Goal: Information Seeking & Learning: Find specific fact

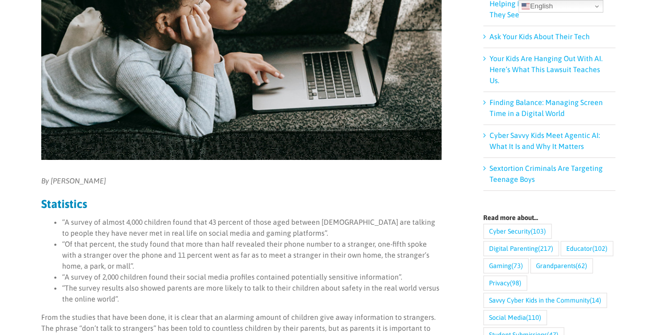
scroll to position [250, 0]
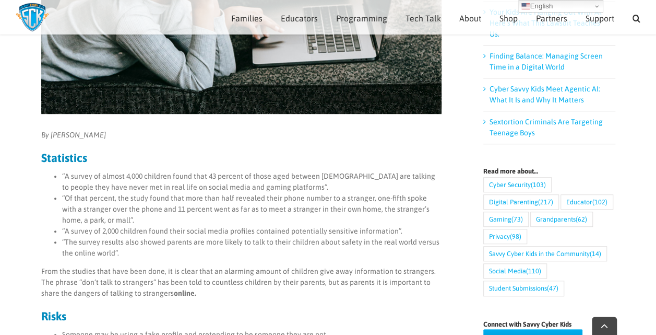
scroll to position [283, 0]
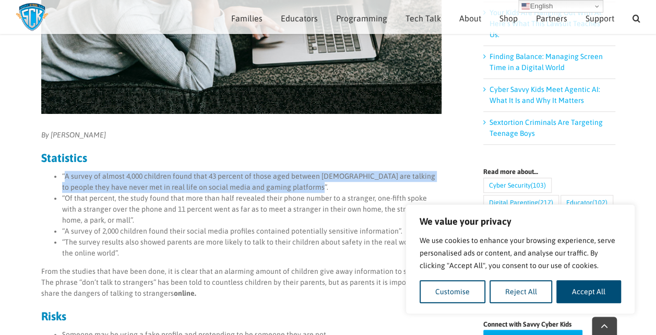
drag, startPoint x: 63, startPoint y: 174, endPoint x: 311, endPoint y: 189, distance: 248.4
click at [311, 189] on li "“A survey of almost 4,000 children found that 43 percent of those aged between …" at bounding box center [252, 182] width 380 height 22
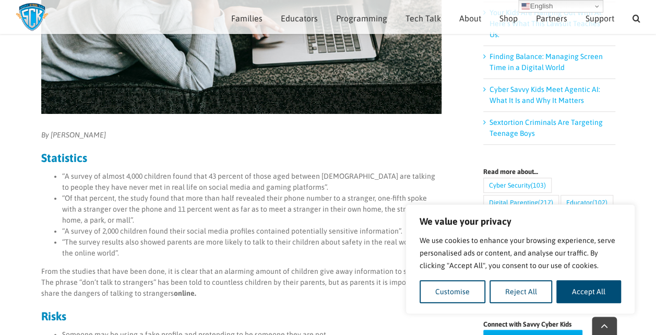
click at [171, 232] on li "“A survey of 2,000 children found their social media profiles contained potenti…" at bounding box center [252, 231] width 380 height 11
click at [174, 190] on li "“A survey of almost 4,000 children found that 43 percent of those aged between …" at bounding box center [252, 182] width 380 height 22
click at [212, 212] on li "“Of that percent, the study found that more than half revealed their phone numb…" at bounding box center [252, 209] width 380 height 33
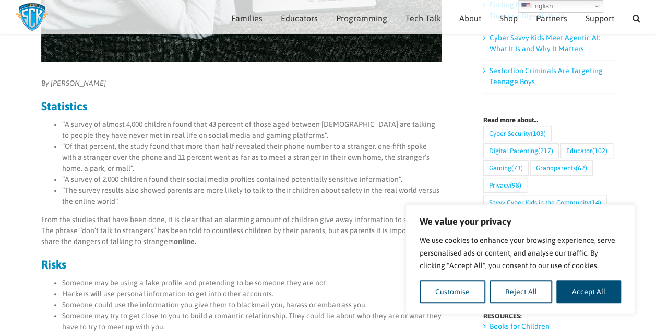
scroll to position [335, 0]
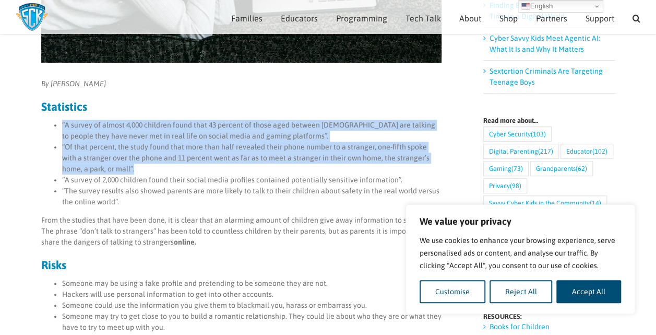
drag, startPoint x: 120, startPoint y: 171, endPoint x: 63, endPoint y: 127, distance: 71.8
click at [63, 127] on ul "“A survey of almost 4,000 children found that 43 percent of those aged between …" at bounding box center [241, 164] width 400 height 88
copy ul "“A survey of almost 4,000 children found that 43 percent of those aged between …"
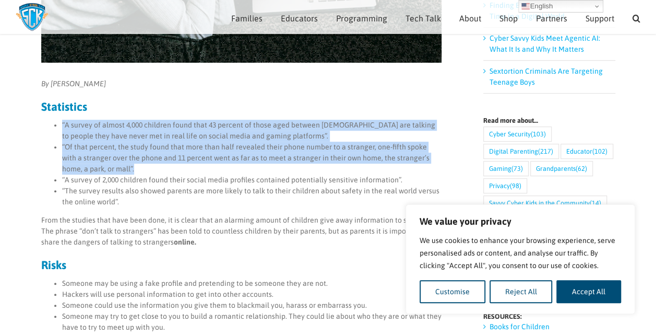
copy ul "“A survey of almost 4,000 children found that 43 percent of those aged between …"
click at [303, 144] on li "“Of that percent, the study found that more than half revealed their phone numb…" at bounding box center [252, 157] width 380 height 33
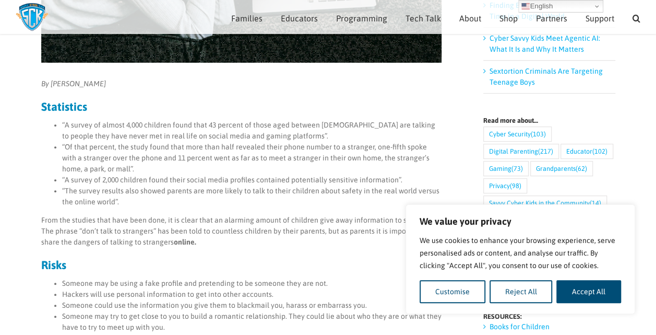
click at [303, 144] on li "“Of that percent, the study found that more than half revealed their phone numb…" at bounding box center [252, 157] width 380 height 33
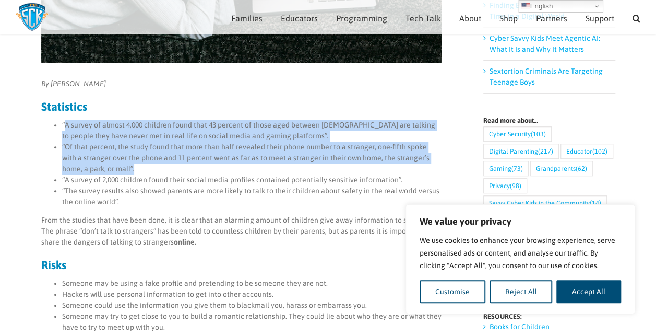
drag, startPoint x: 64, startPoint y: 124, endPoint x: 112, endPoint y: 166, distance: 63.7
click at [112, 166] on ul "“A survey of almost 4,000 children found that 43 percent of those aged between …" at bounding box center [241, 164] width 400 height 88
click at [112, 166] on li "“Of that percent, the study found that more than half revealed their phone numb…" at bounding box center [252, 157] width 380 height 33
copy ul "A survey of almost 4,000 children found that 43 percent of those aged between […"
click at [399, 165] on li "“Of that percent, the study found that more than half revealed their phone numb…" at bounding box center [252, 157] width 380 height 33
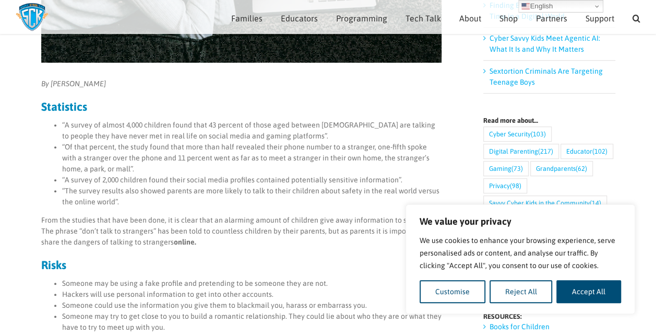
click at [293, 198] on li "“The survey results also showed parents are more likely to talk to their childr…" at bounding box center [252, 196] width 380 height 22
